Goal: Check status: Check status

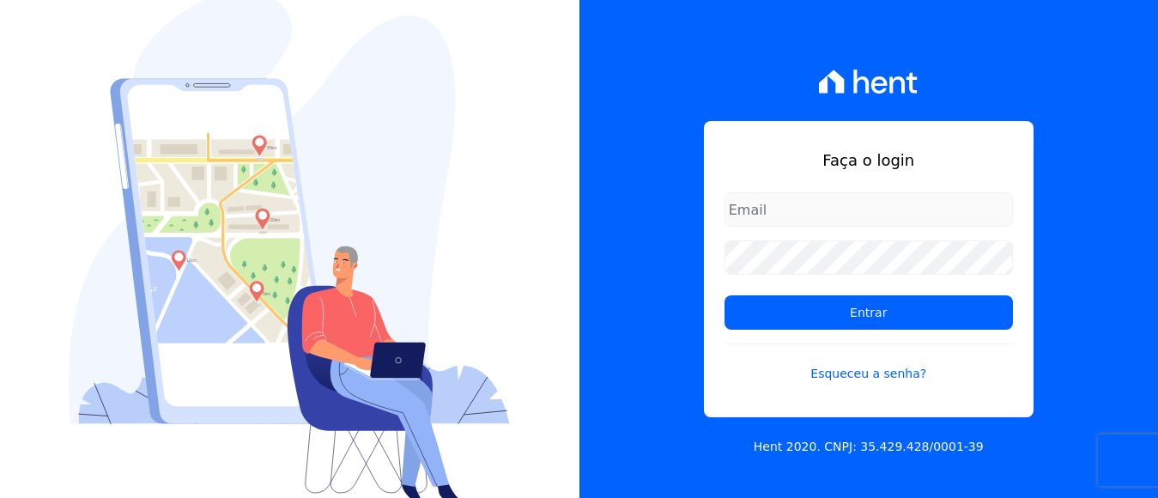
click at [786, 218] on input "email" at bounding box center [869, 209] width 289 height 34
type input "financeiro@panizziconstrucoes.com.br"
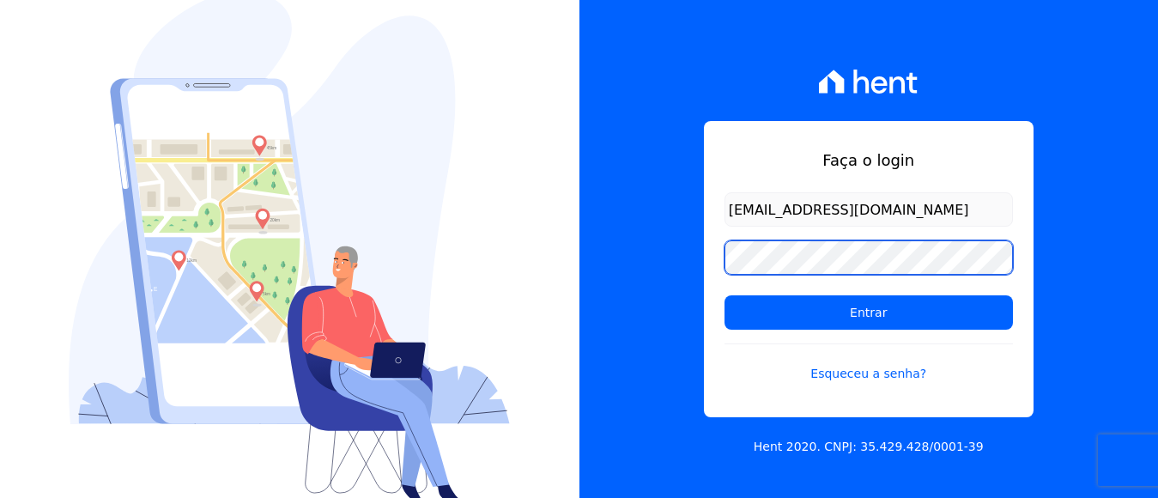
click at [725, 295] on input "Entrar" at bounding box center [869, 312] width 289 height 34
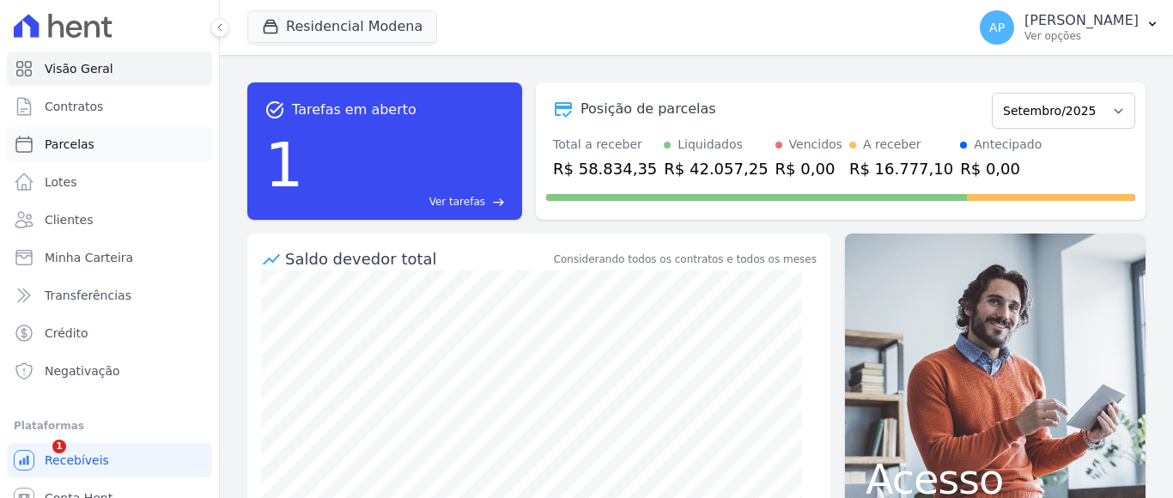
click at [75, 145] on span "Parcelas" at bounding box center [70, 144] width 50 height 17
select select
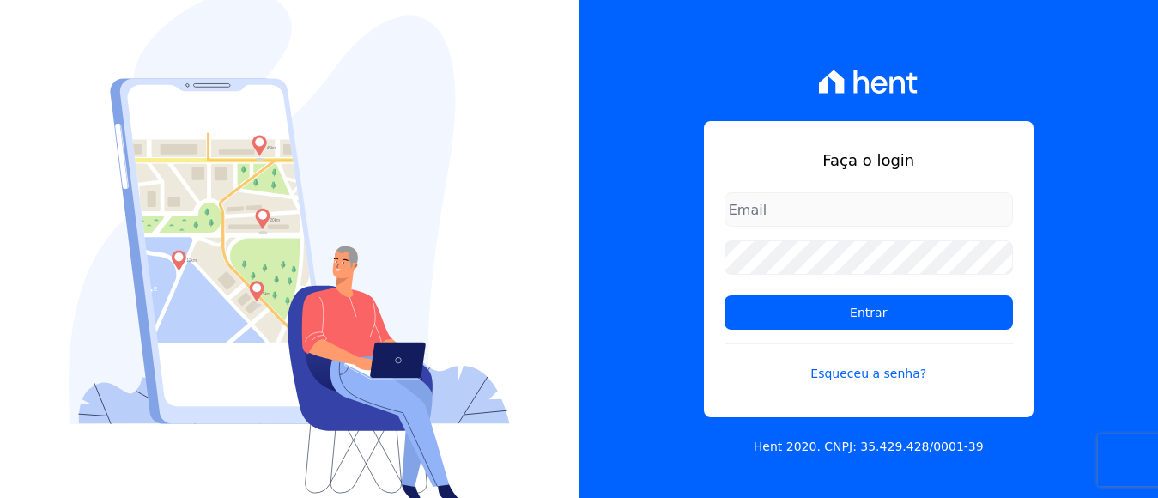
click at [797, 210] on input "email" at bounding box center [869, 209] width 289 height 34
type input "[EMAIL_ADDRESS][DOMAIN_NAME]"
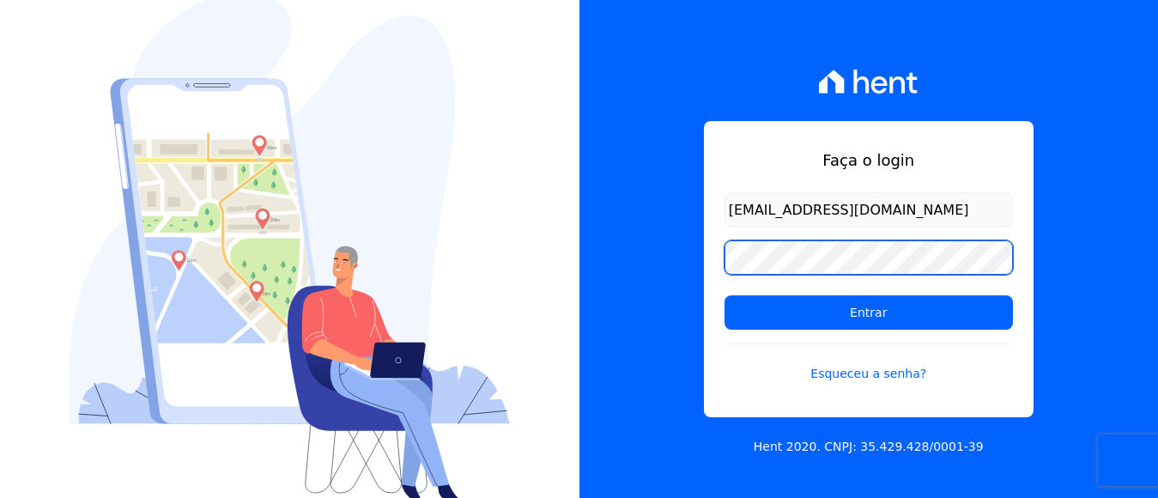
click at [725, 295] on input "Entrar" at bounding box center [869, 312] width 289 height 34
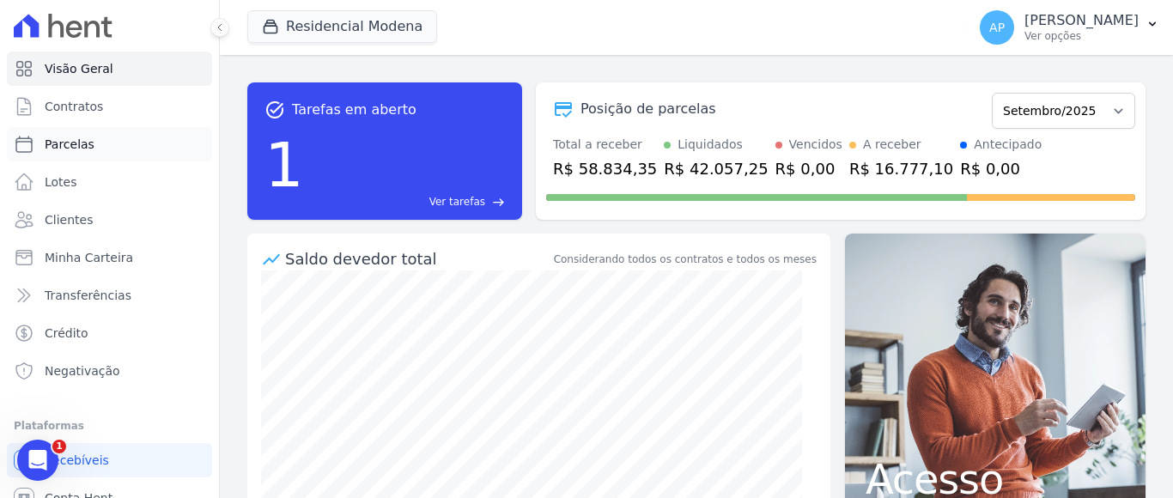
click at [71, 145] on span "Parcelas" at bounding box center [70, 144] width 50 height 17
select select
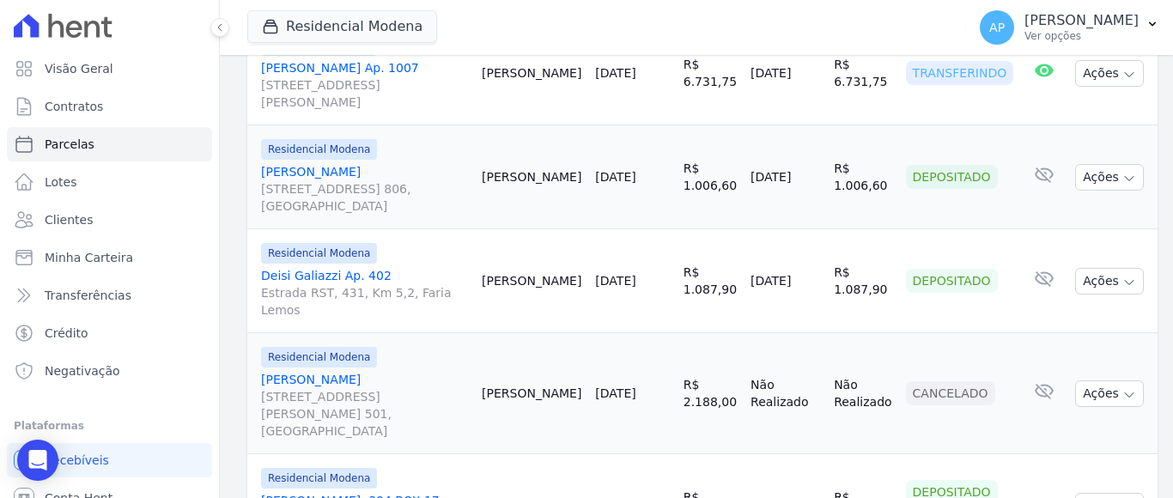
scroll to position [2563, 0]
